Goal: Task Accomplishment & Management: Complete application form

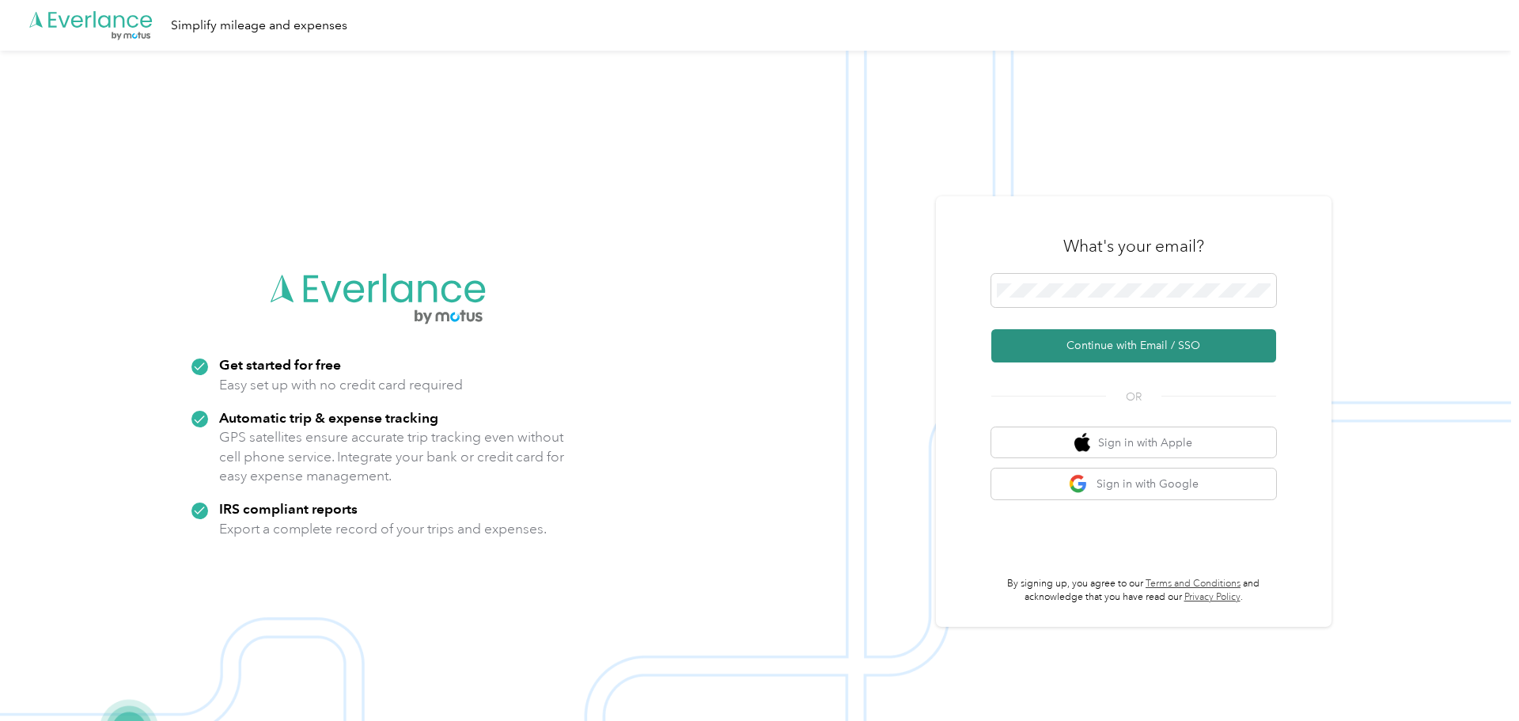
click at [1012, 354] on button "Continue with Email / SSO" at bounding box center [1133, 345] width 285 height 33
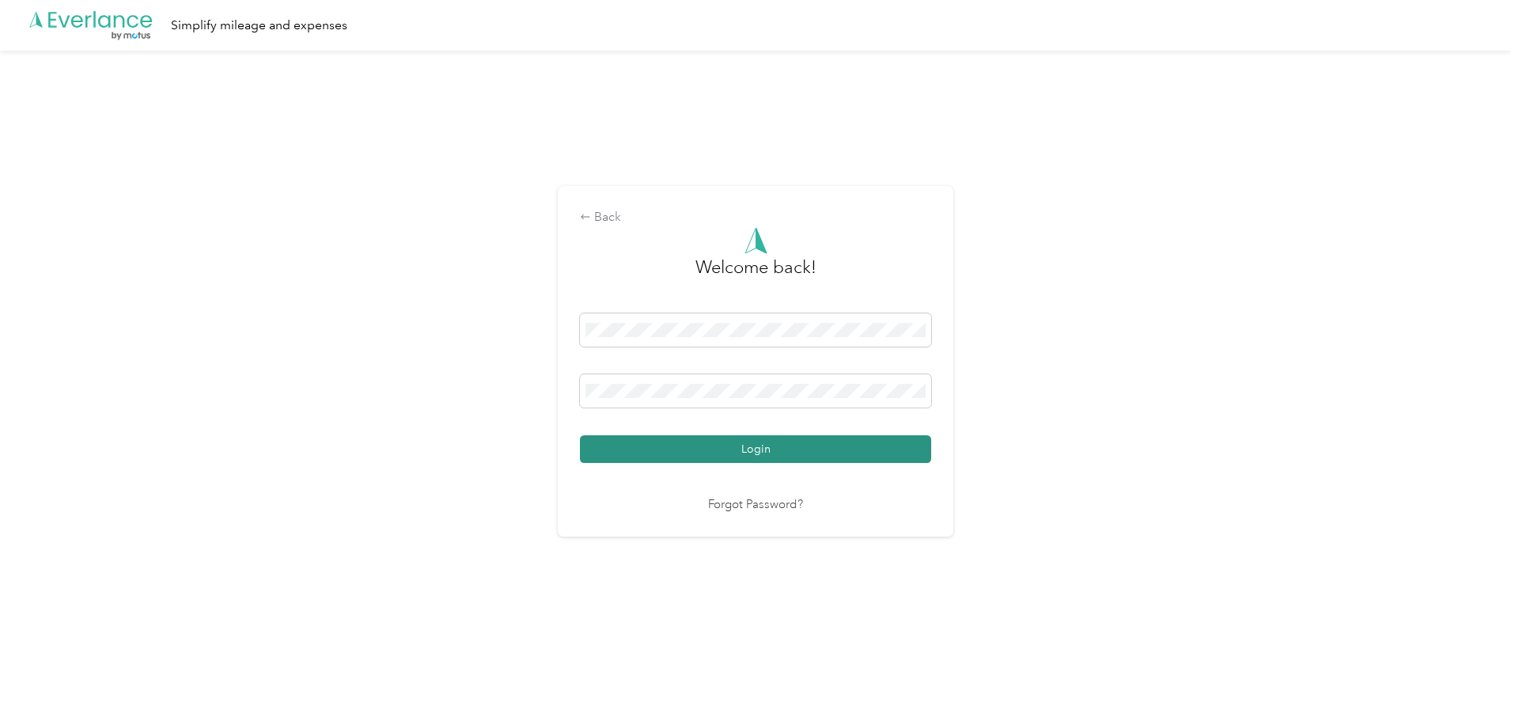
click at [768, 453] on button "Login" at bounding box center [755, 449] width 351 height 28
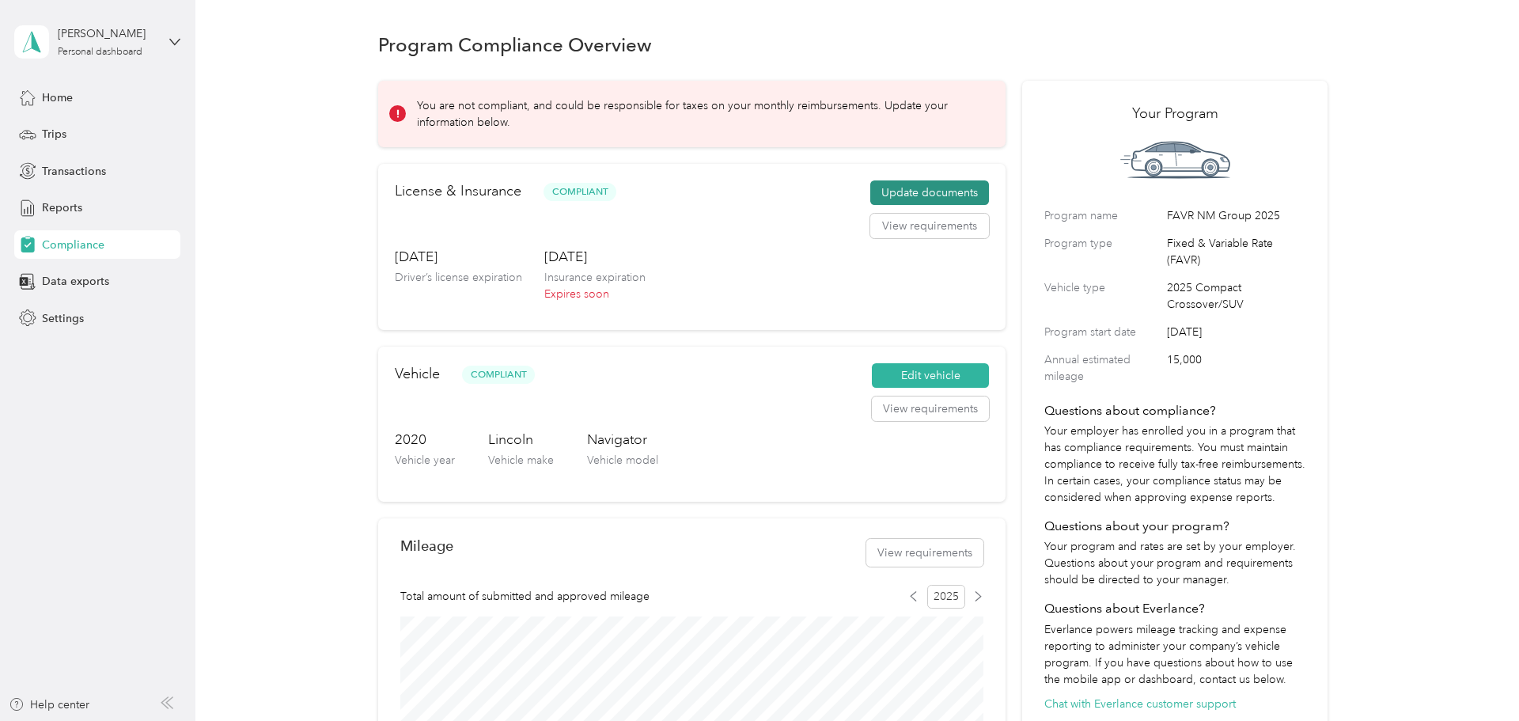
click at [973, 191] on button "Update documents" at bounding box center [929, 192] width 119 height 25
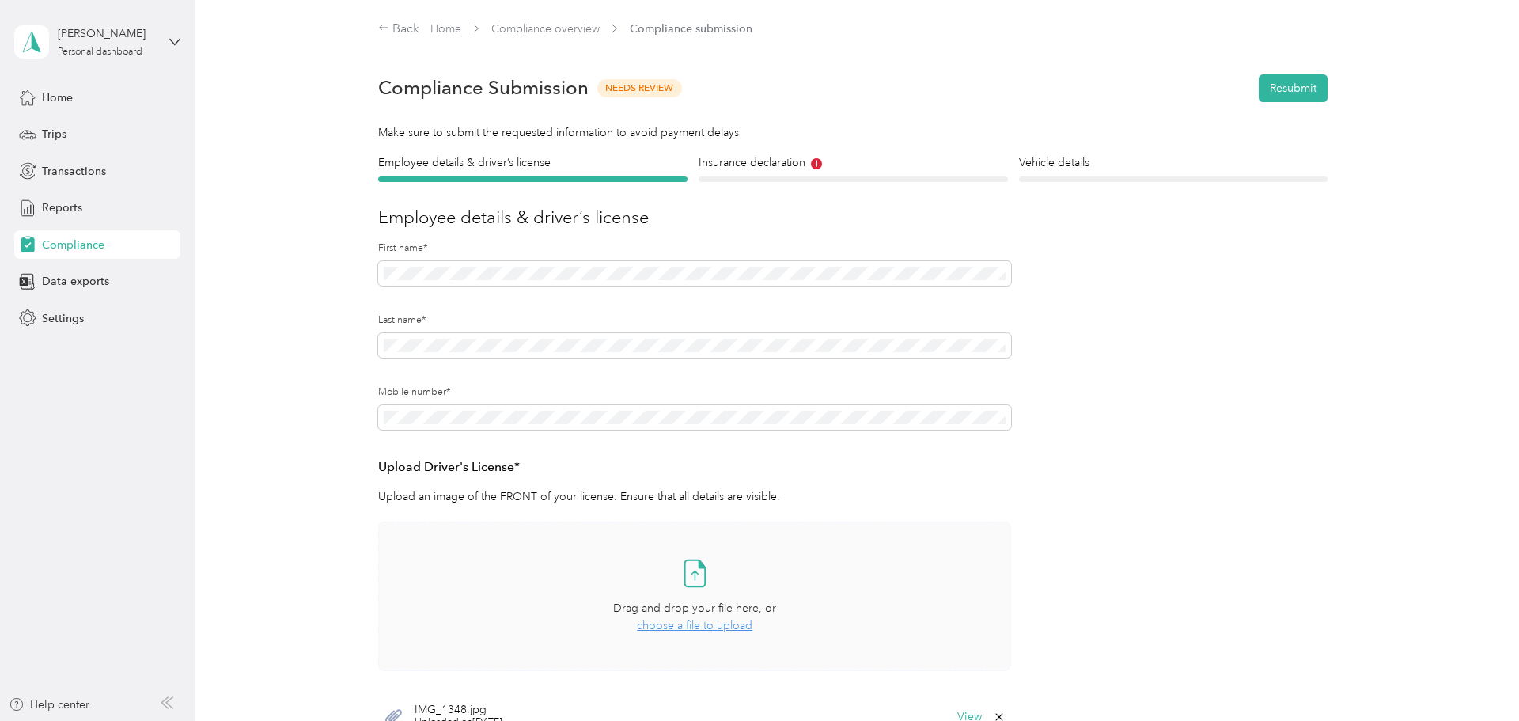
click at [739, 628] on span "choose a file to upload" at bounding box center [695, 625] width 116 height 13
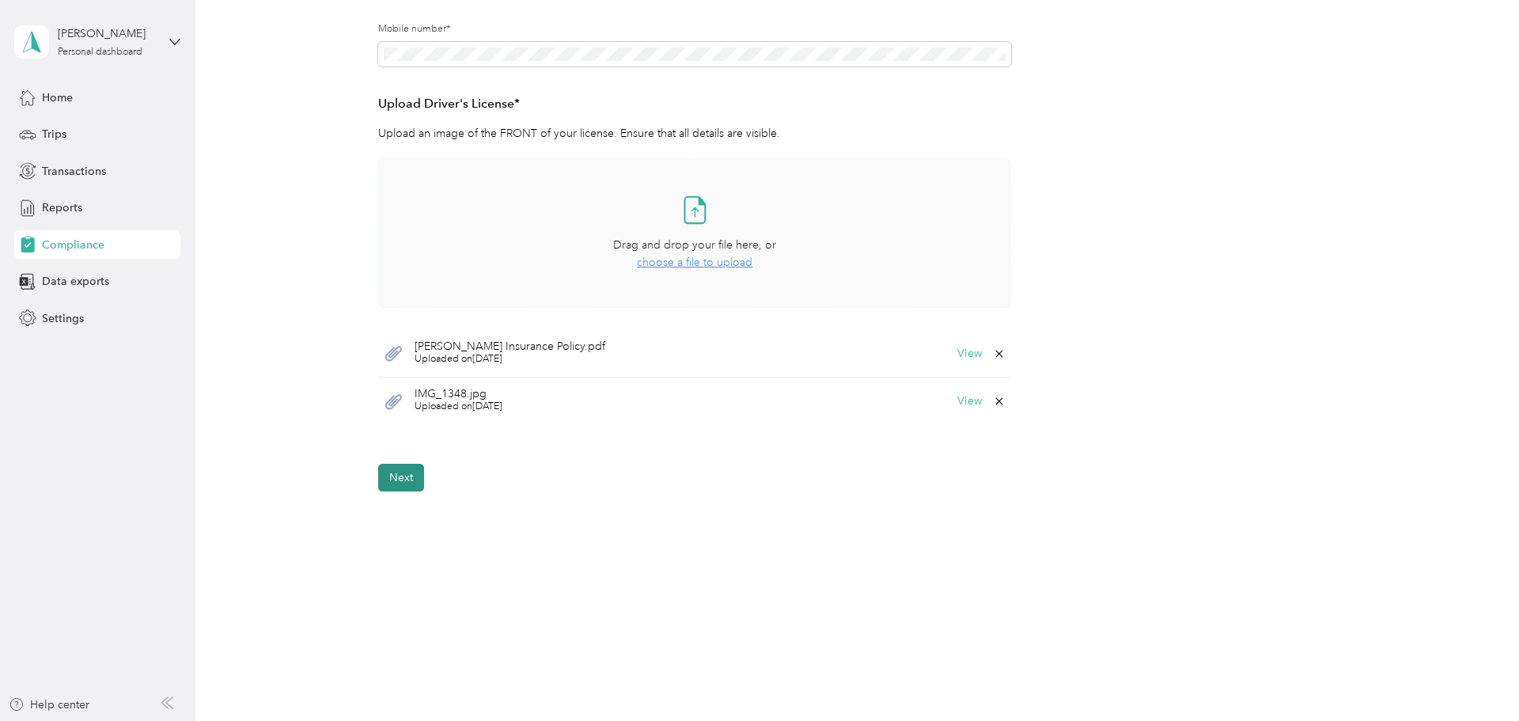
click at [416, 467] on button "Next" at bounding box center [401, 478] width 46 height 28
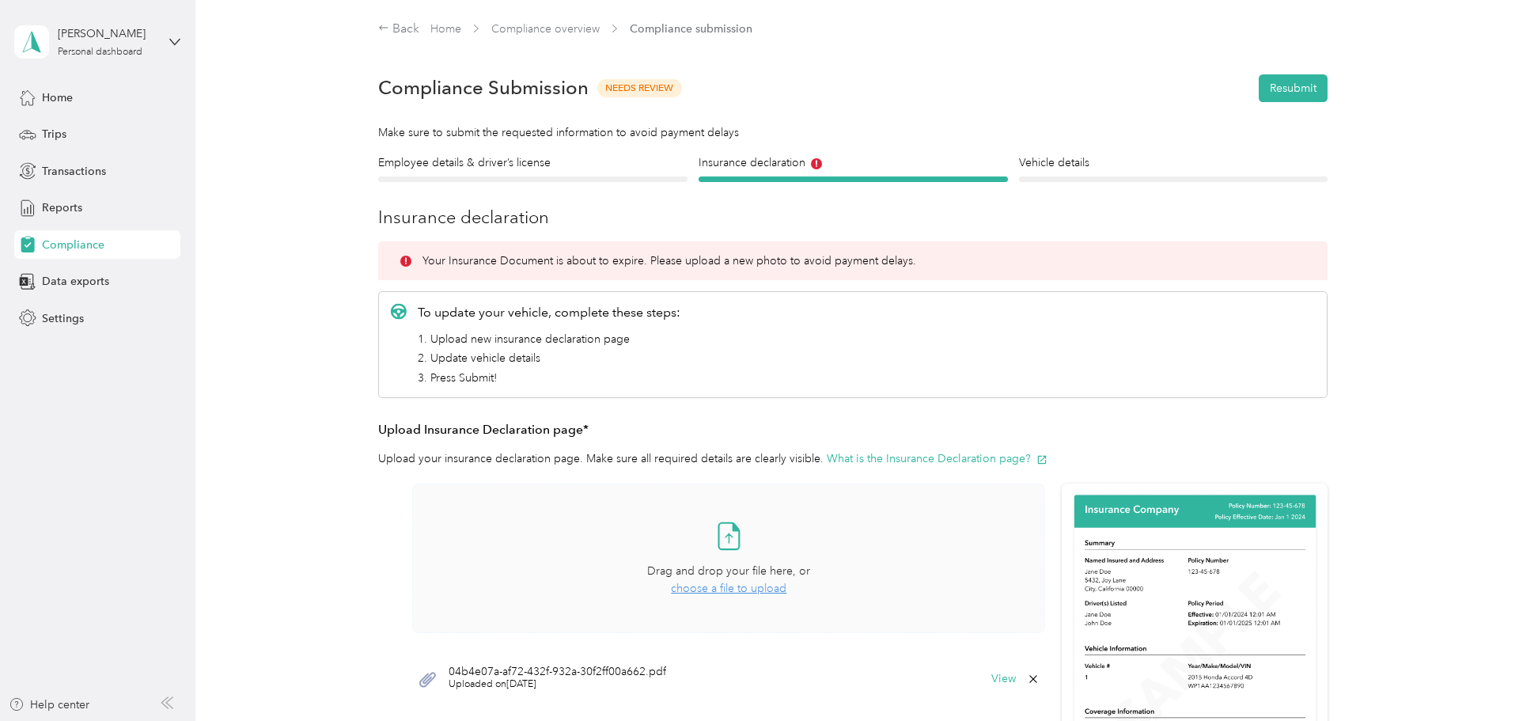
click at [737, 593] on span "choose a file to upload" at bounding box center [729, 587] width 116 height 13
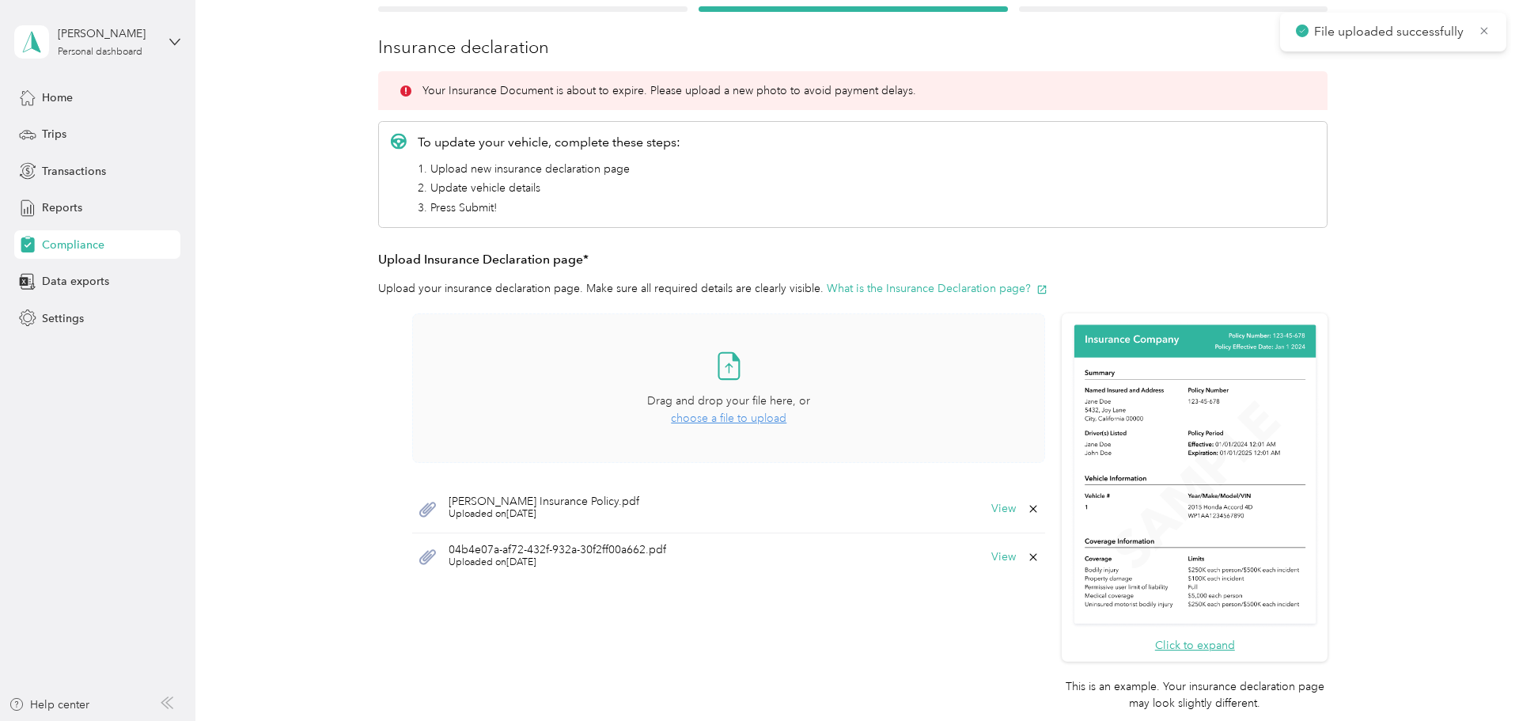
scroll to position [183, 0]
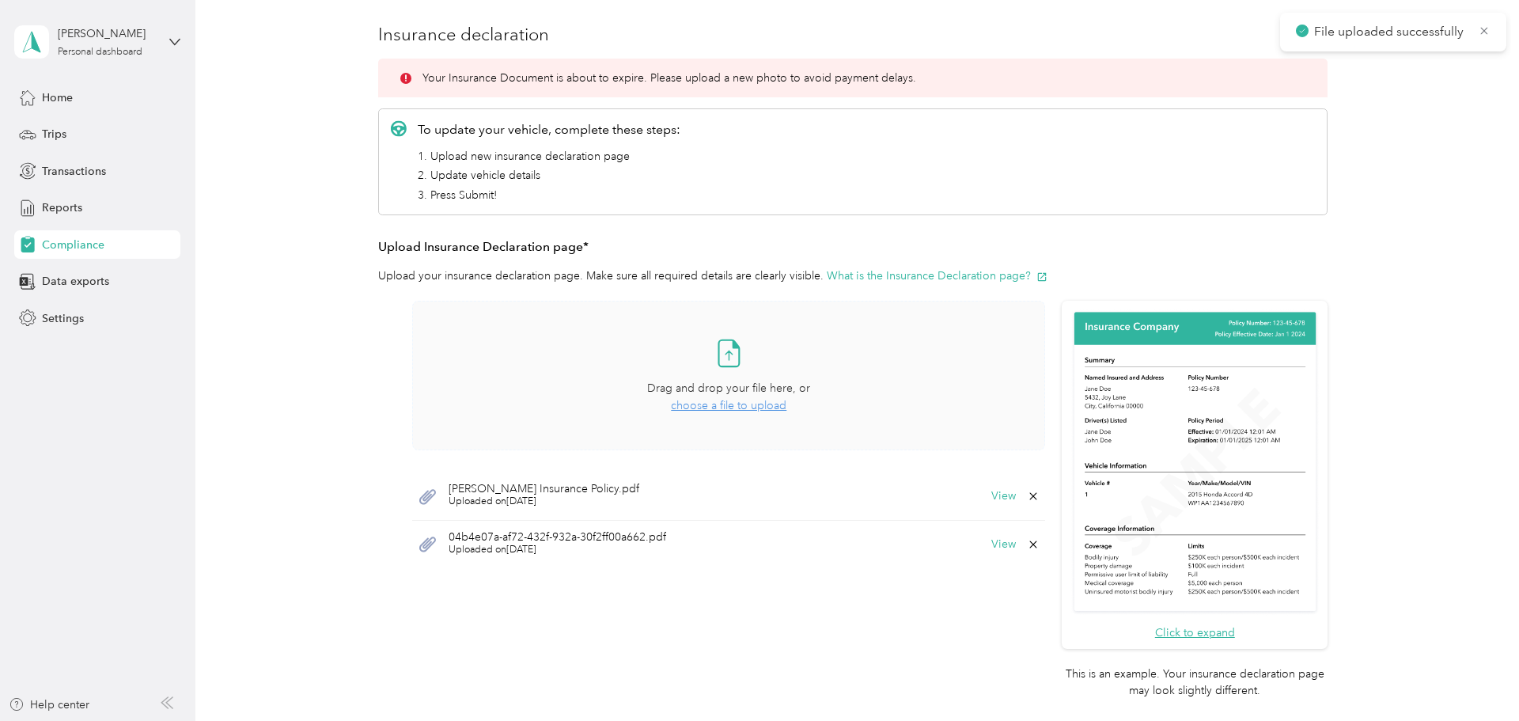
click at [1045, 546] on div "04b4e07a-af72-432f-932a-30f2ff00a662.pdf Uploaded on [DATE] View" at bounding box center [728, 544] width 633 height 47
click at [1037, 547] on icon at bounding box center [1033, 544] width 13 height 13
click at [955, 555] on button "No" at bounding box center [959, 555] width 29 height 25
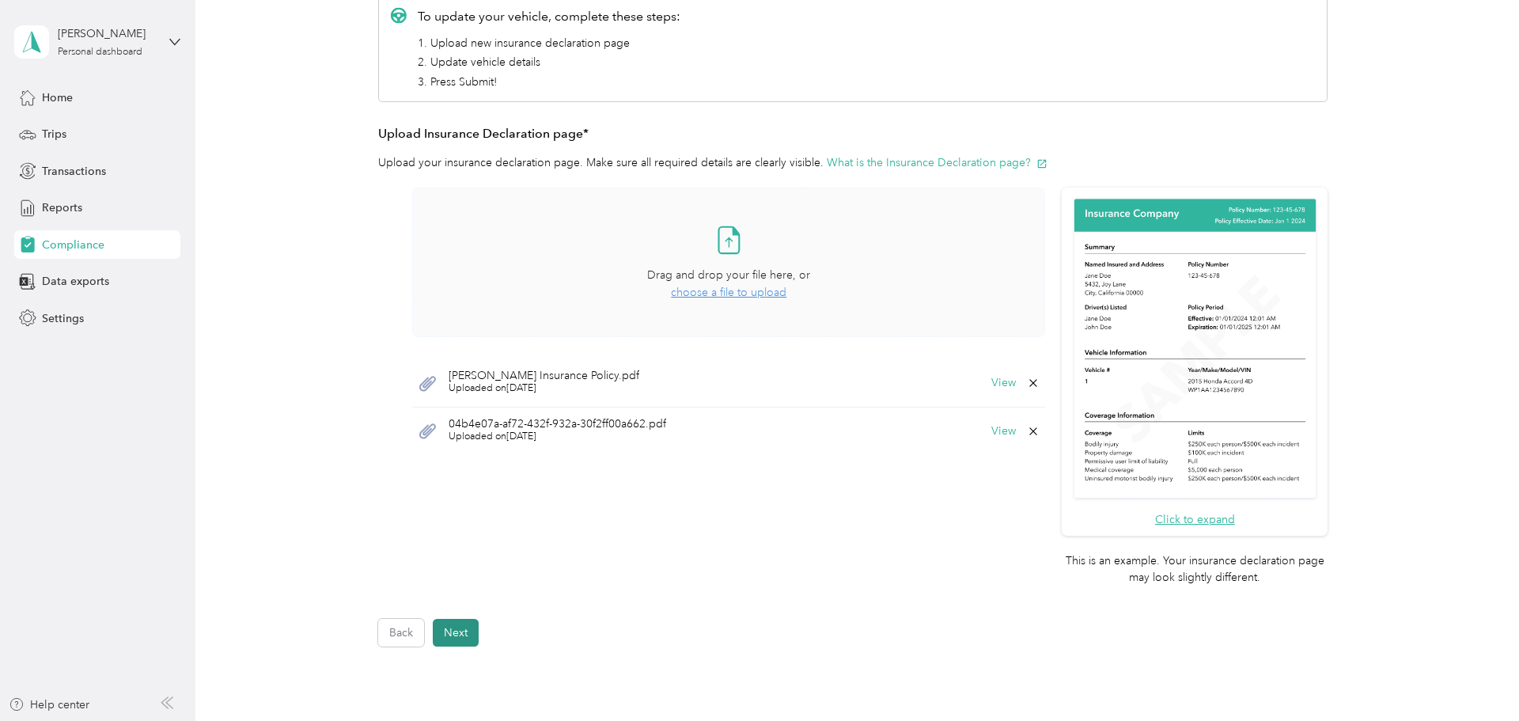
click at [468, 632] on button "Next" at bounding box center [456, 633] width 46 height 28
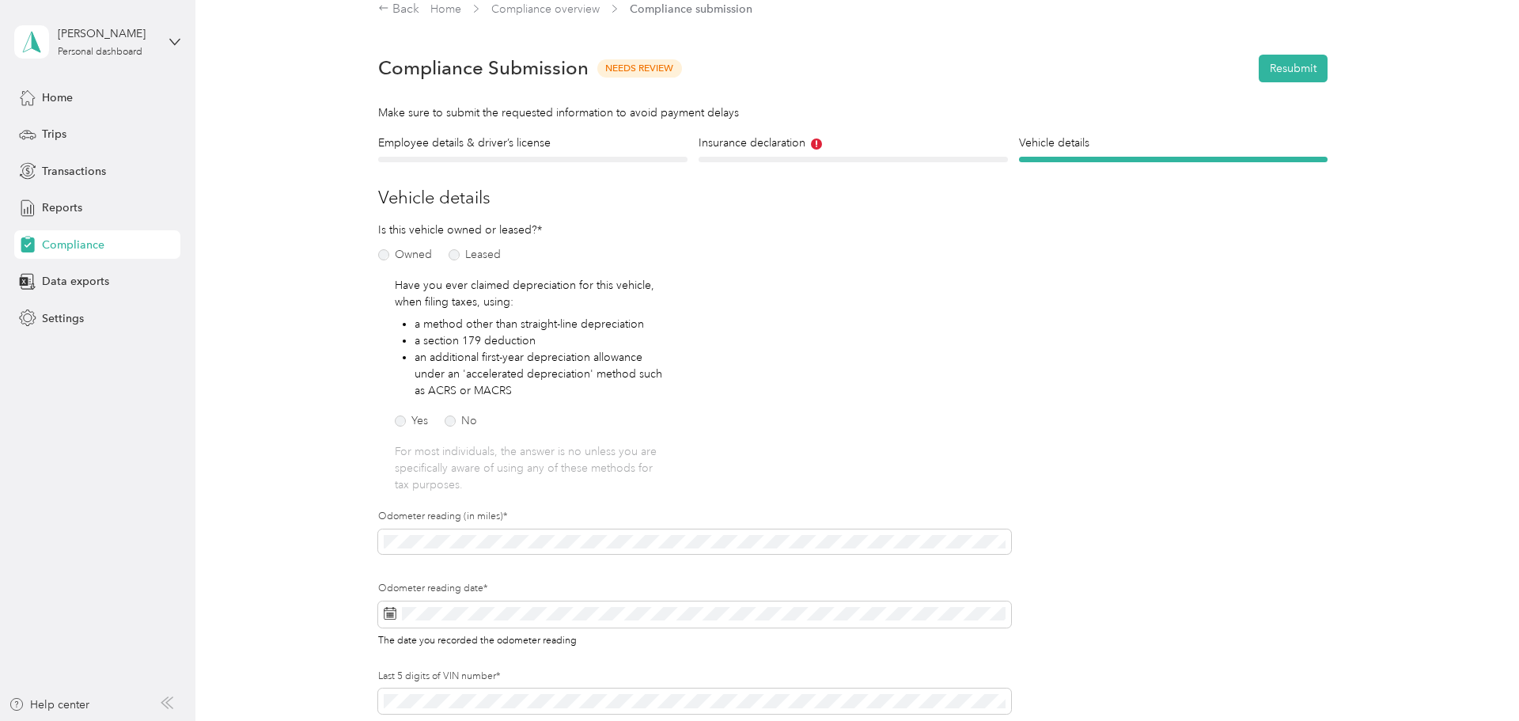
scroll to position [257, 0]
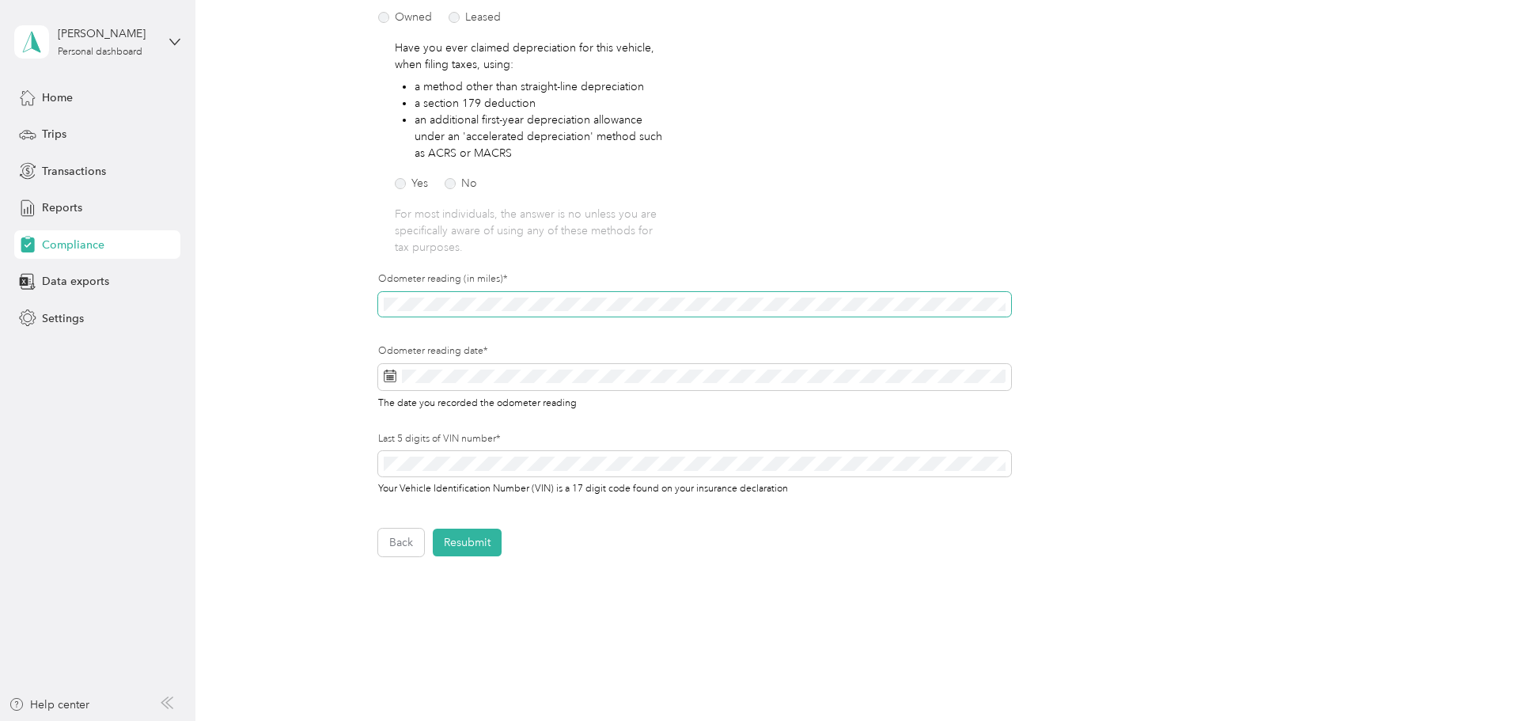
click at [393, 313] on span at bounding box center [694, 304] width 633 height 25
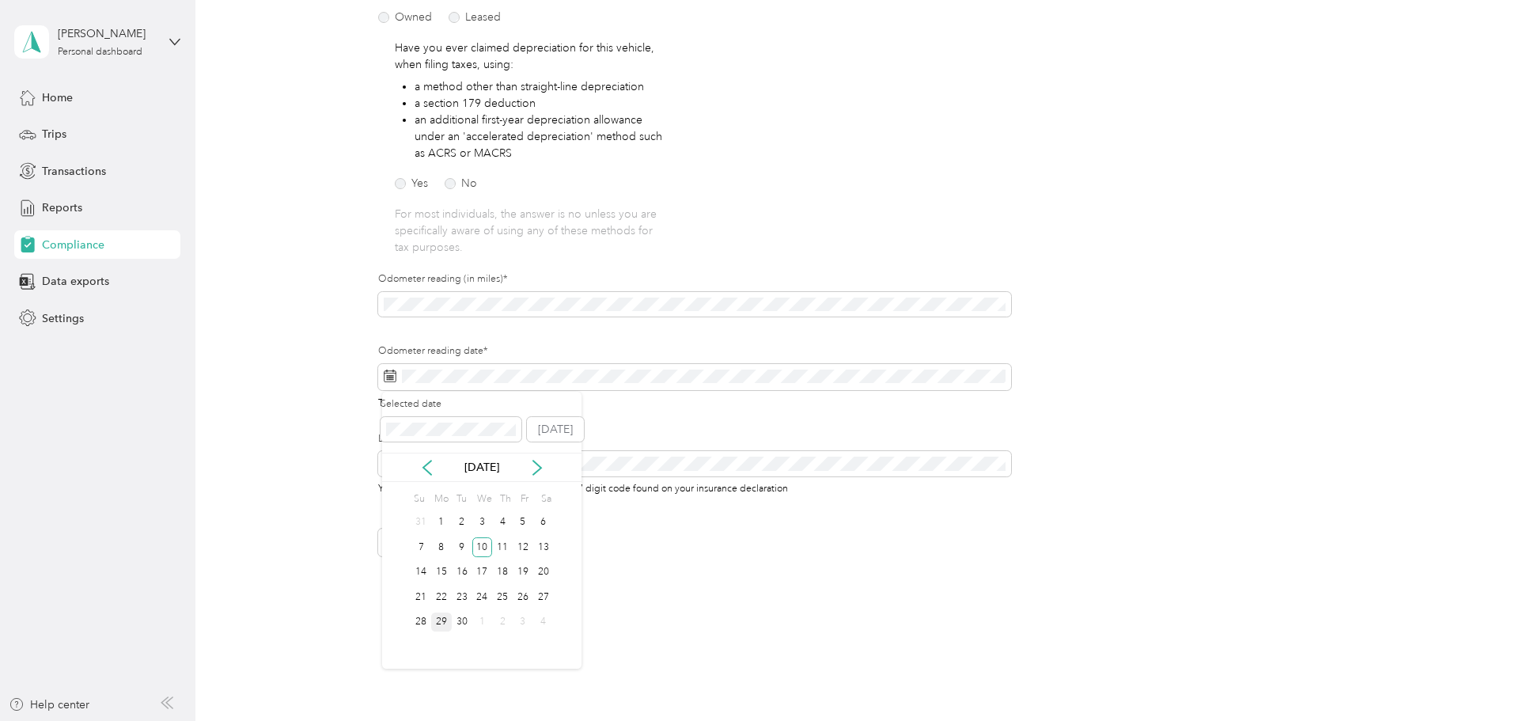
click at [433, 618] on div "29" at bounding box center [441, 622] width 21 height 20
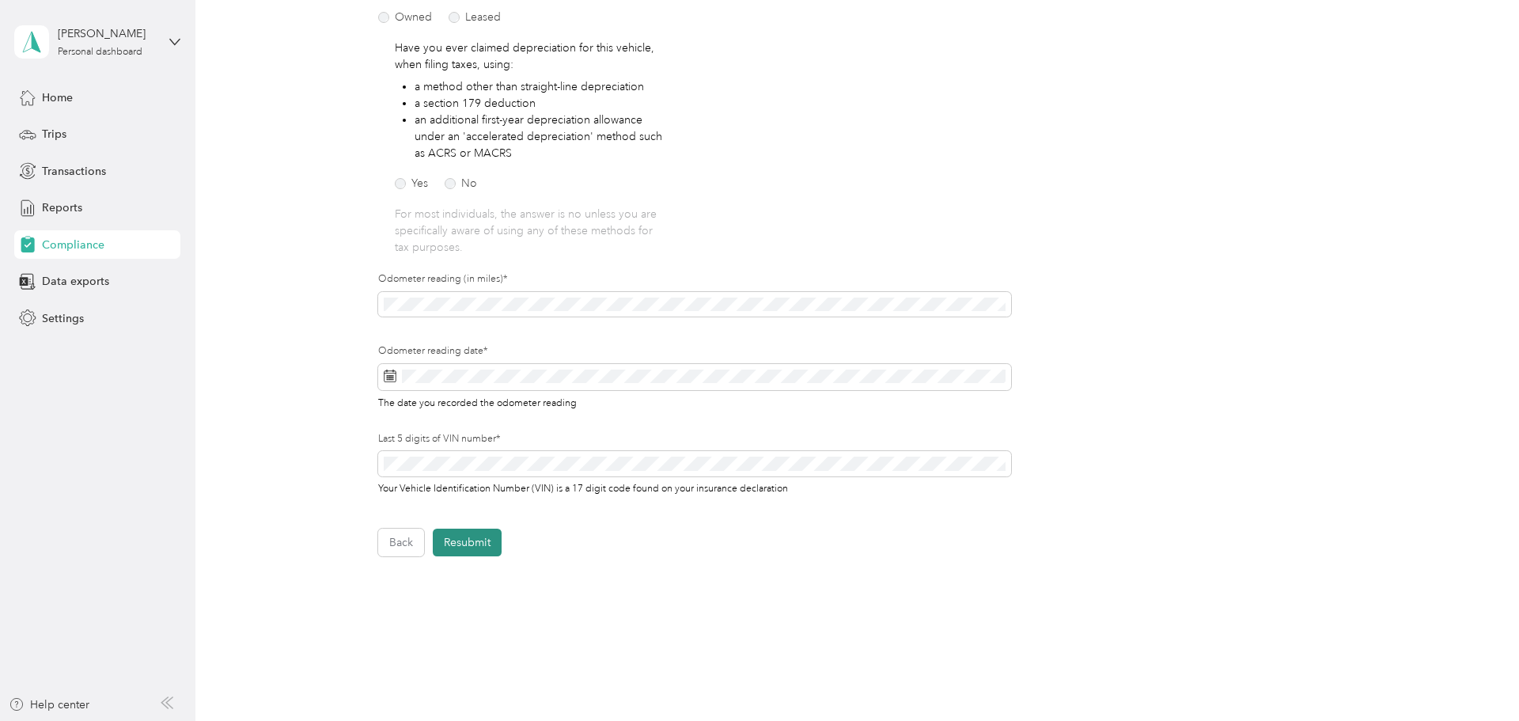
click at [495, 542] on button "Resubmit" at bounding box center [467, 542] width 69 height 28
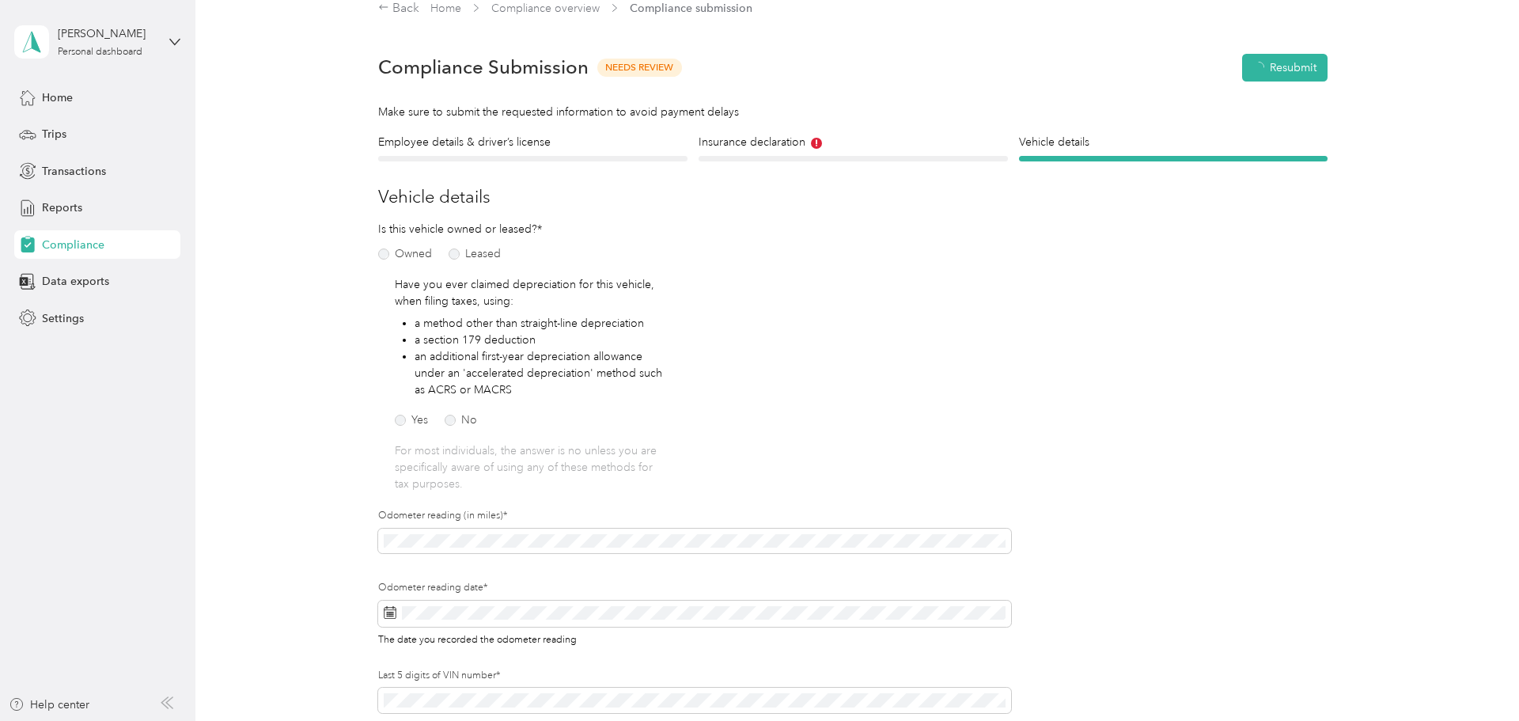
scroll to position [20, 0]
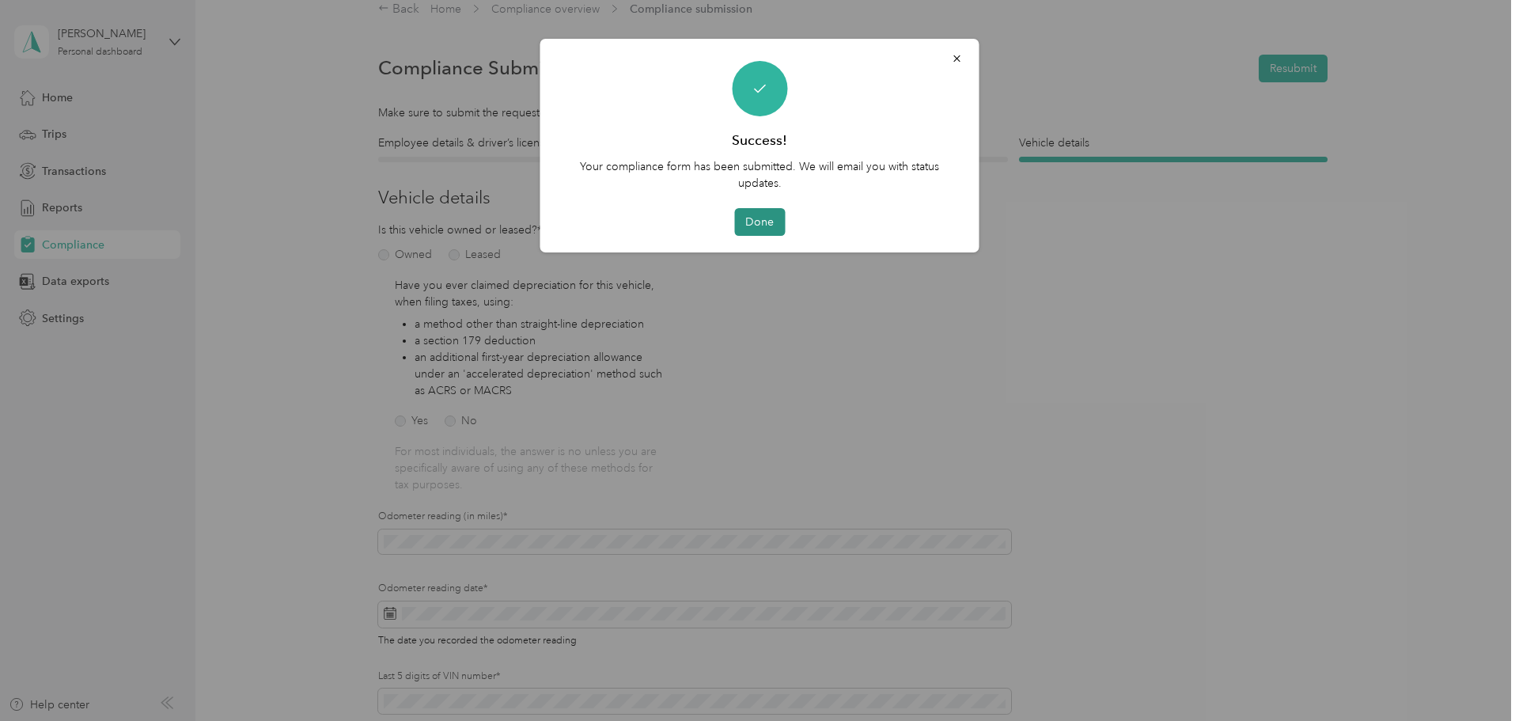
click at [754, 222] on button "Done" at bounding box center [759, 222] width 51 height 28
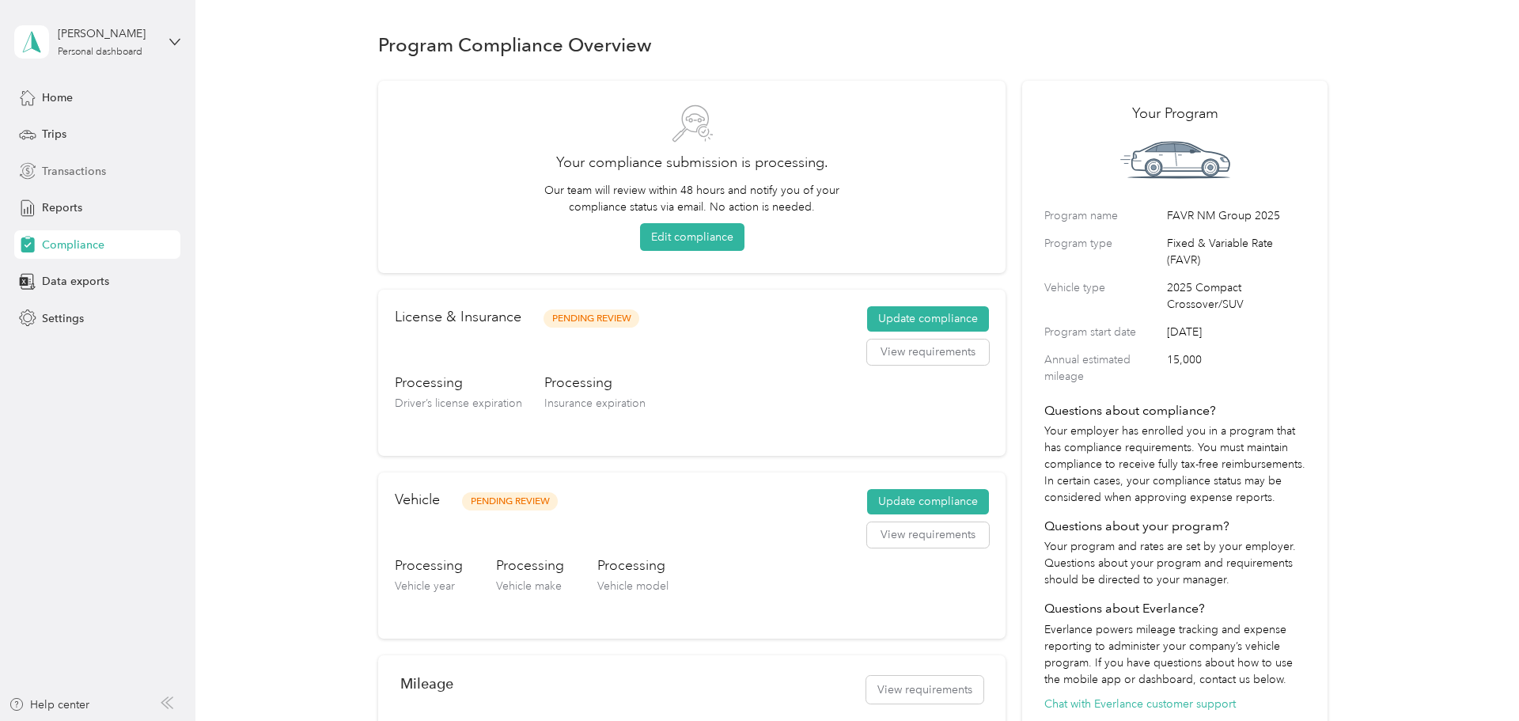
click at [79, 178] on span "Transactions" at bounding box center [74, 171] width 64 height 17
